Goal: Information Seeking & Learning: Learn about a topic

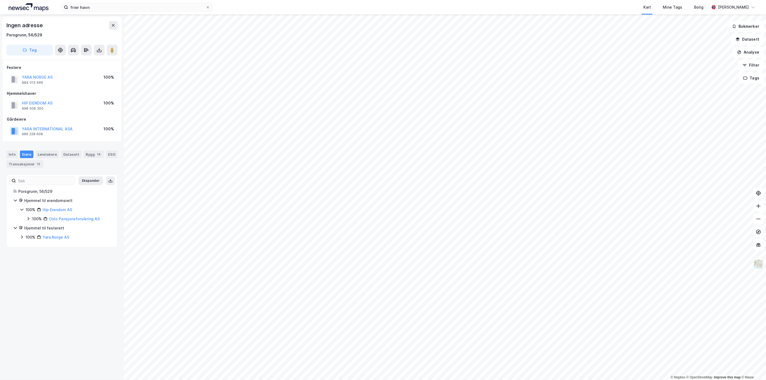
click at [112, 258] on div "© Mapbox © OpenStreetMap Improve this map © Maxar Ingen adresse Porsgrunn, 56/5…" at bounding box center [383, 198] width 766 height 366
click at [92, 6] on input "frier havn" at bounding box center [137, 7] width 138 height 8
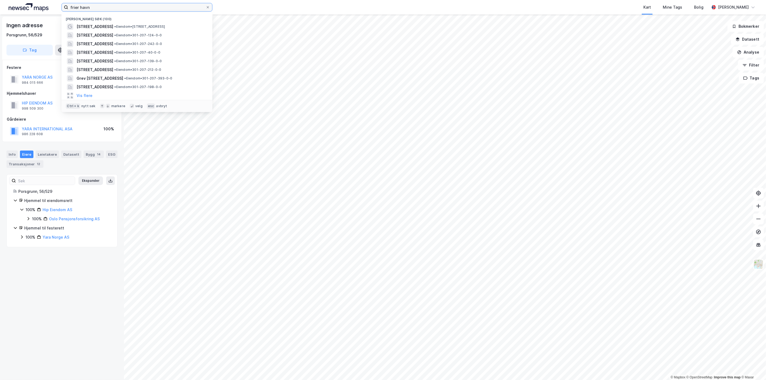
click at [92, 6] on input "frier havn" at bounding box center [137, 7] width 138 height 8
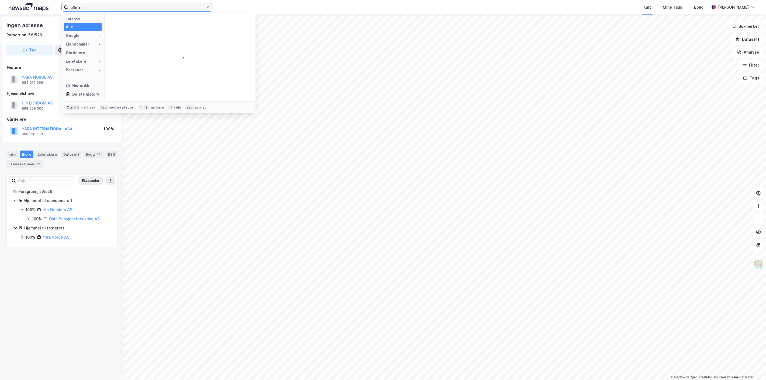
type input "ullern"
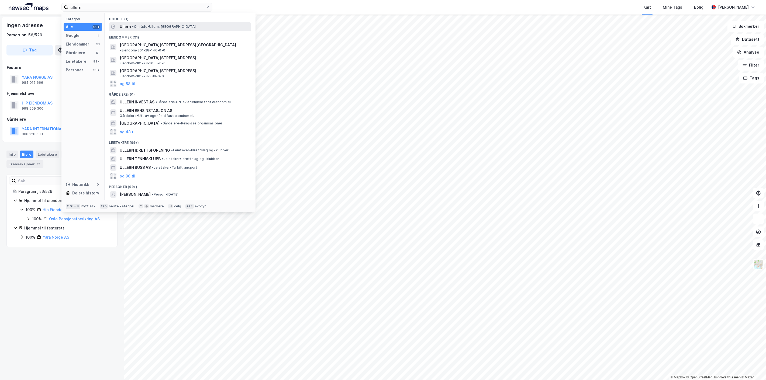
click at [139, 29] on div "Ullern • Område • [GEOGRAPHIC_DATA], [GEOGRAPHIC_DATA]" at bounding box center [185, 26] width 130 height 6
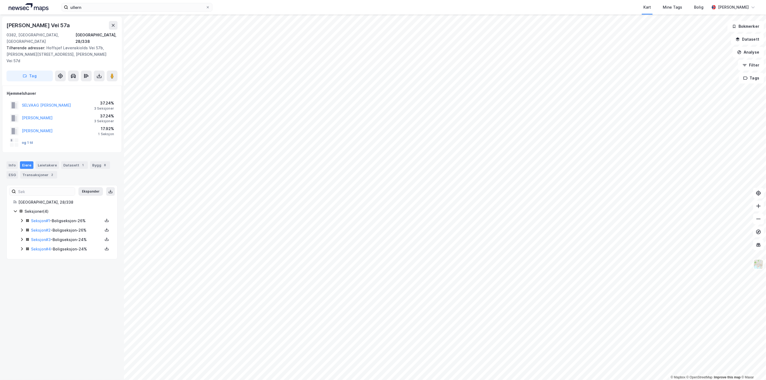
click at [0, 0] on button "og 1 til" at bounding box center [0, 0] width 0 height 0
drag, startPoint x: 87, startPoint y: 25, endPoint x: -1, endPoint y: 25, distance: 87.1
click at [0, 25] on html "ullern Kart Mine Tags Bolig [PERSON_NAME] © Mapbox © OpenStreetMap Improve this…" at bounding box center [383, 190] width 766 height 380
copy div "© Mapbox © OpenStreetMap Improve this map © Maxar Hoffsjef [STREET_ADDRESS]"
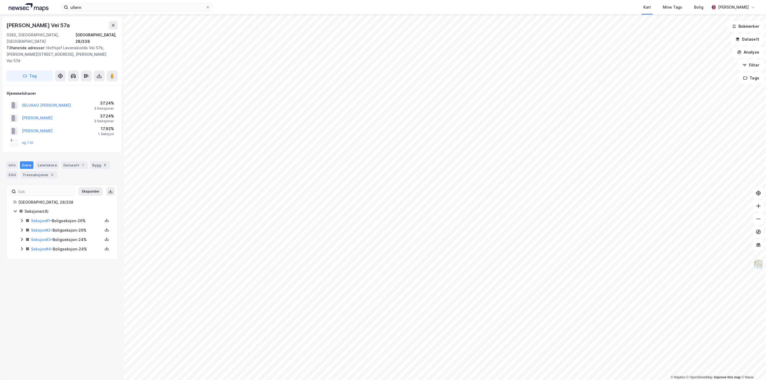
copy div "© Mapbox © OpenStreetMap Improve this map © Maxar Hoffsjef [STREET_ADDRESS]"
